Goal: Information Seeking & Learning: Find specific fact

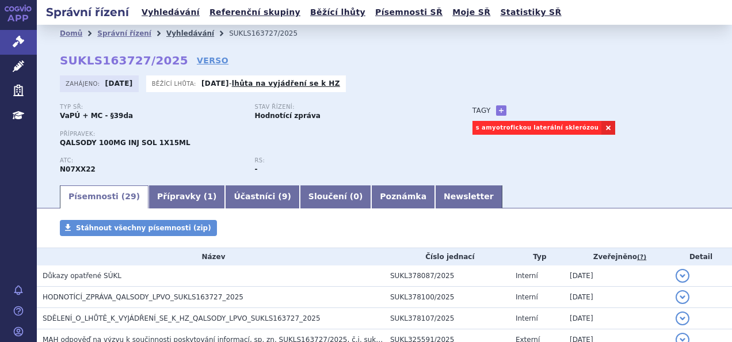
click at [180, 35] on link "Vyhledávání" at bounding box center [190, 33] width 48 height 8
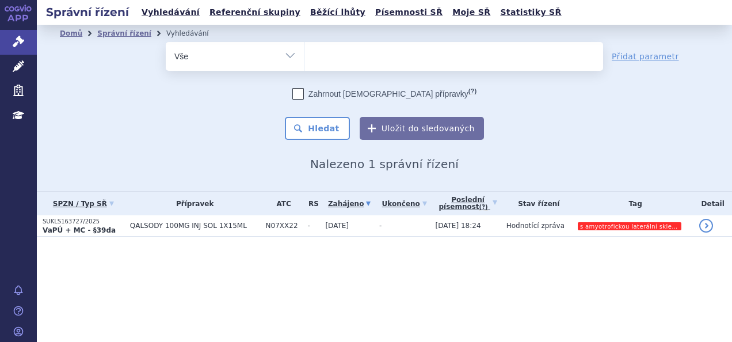
select select
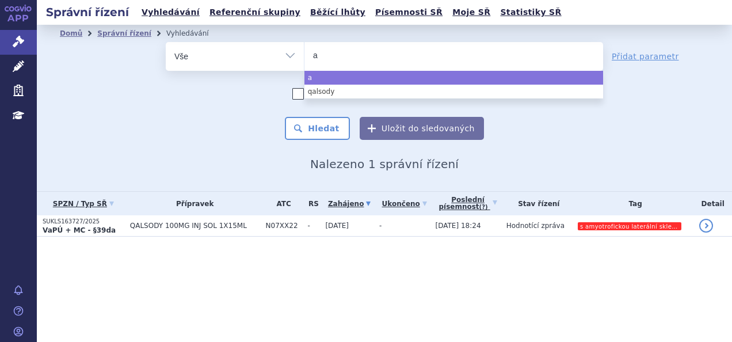
type input "ad"
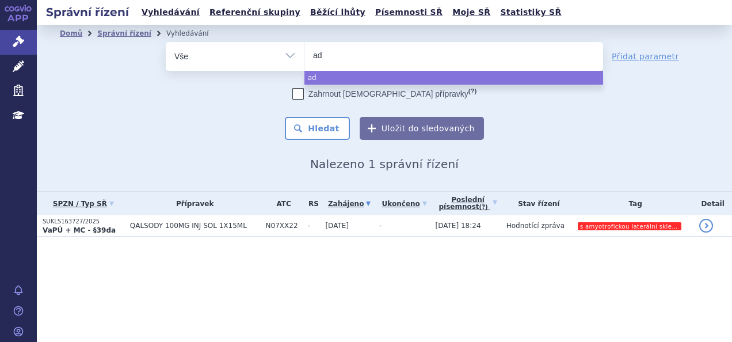
type input "adc"
type input "adcet"
type input "adcetr"
type input "adcetris"
select select "adcetris"
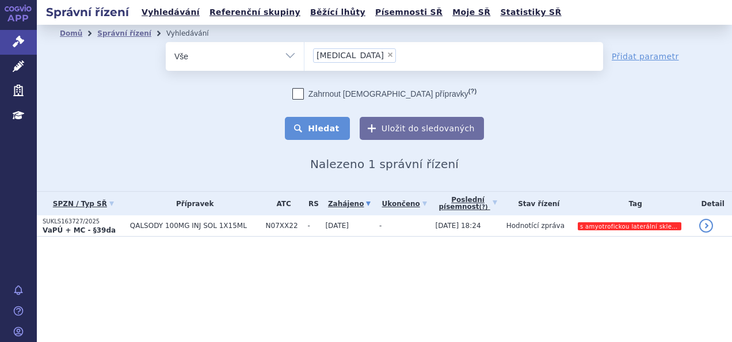
click at [332, 120] on button "Hledat" at bounding box center [317, 128] width 65 height 23
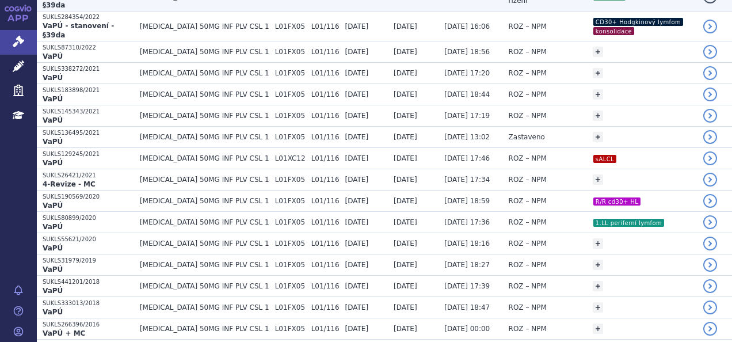
scroll to position [328, 0]
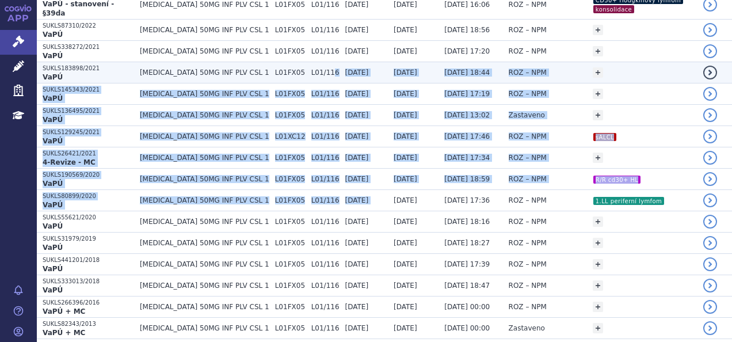
drag, startPoint x: 366, startPoint y: 165, endPoint x: 309, endPoint y: 39, distance: 138.0
click at [309, 39] on tbody "SUKLS106652/2024 VaPÚ ADCETRIS 50MG INF PLV CSL 1 L01FX05 L01/116 29.04.2024 12…" at bounding box center [384, 113] width 695 height 452
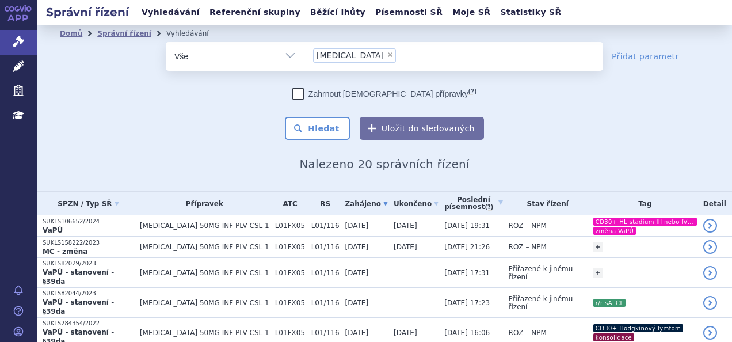
select select
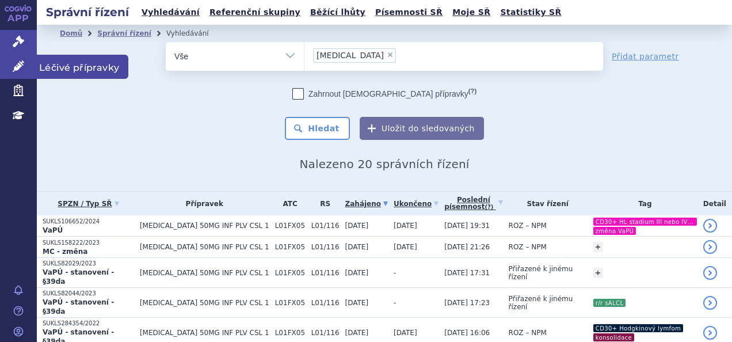
drag, startPoint x: 0, startPoint y: 0, endPoint x: 26, endPoint y: 68, distance: 72.9
click at [26, 68] on link "Léčivé přípravky" at bounding box center [18, 67] width 37 height 24
